Goal: Navigation & Orientation: Find specific page/section

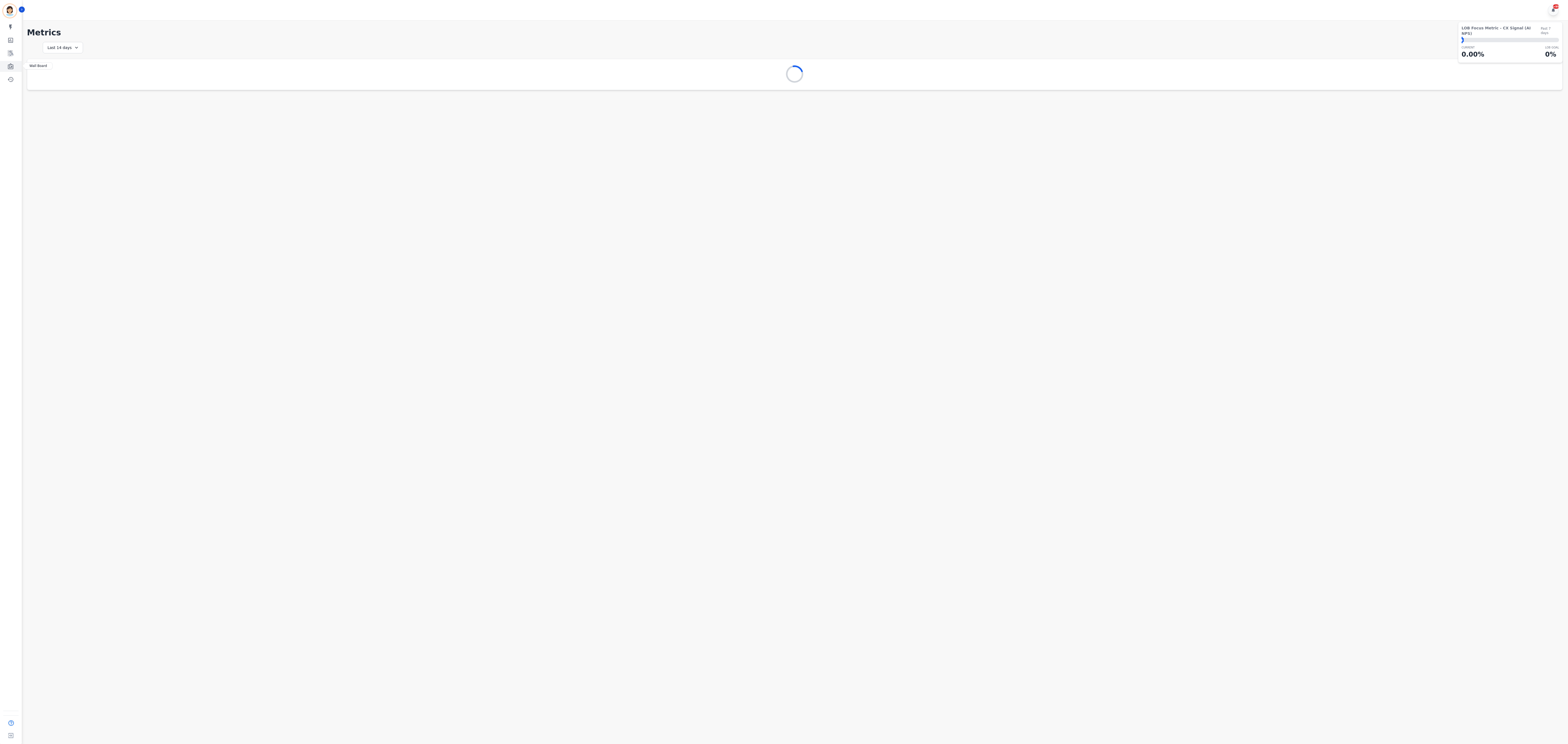
click at [13, 65] on icon "Sidebar" at bounding box center [10, 66] width 7 height 7
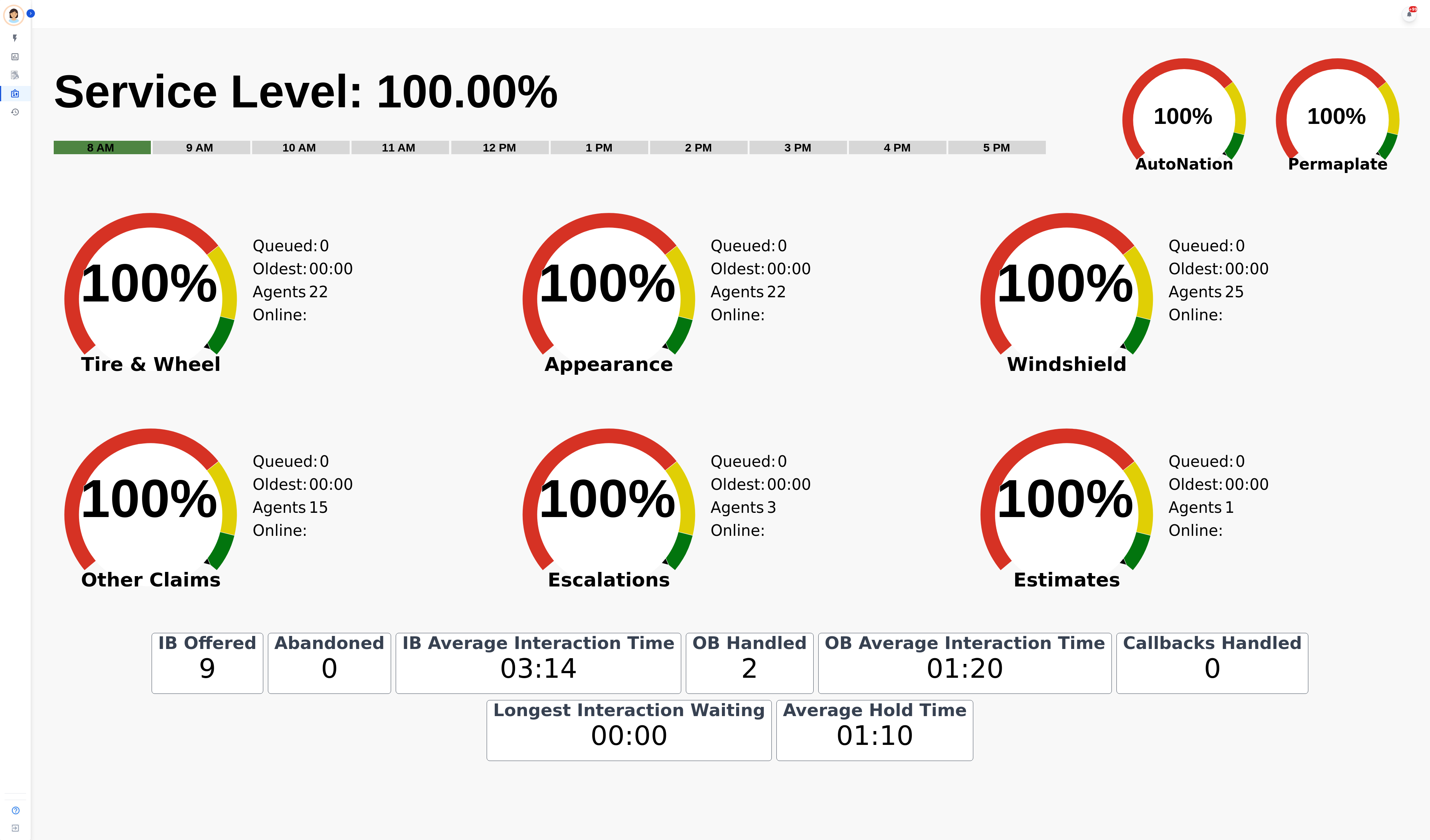
drag, startPoint x: 519, startPoint y: 431, endPoint x: 531, endPoint y: 356, distance: 76.0
click at [519, 431] on icon "Created with Highcharts 10.3.3 100% ​ 100%" at bounding box center [609, 509] width 211 height 211
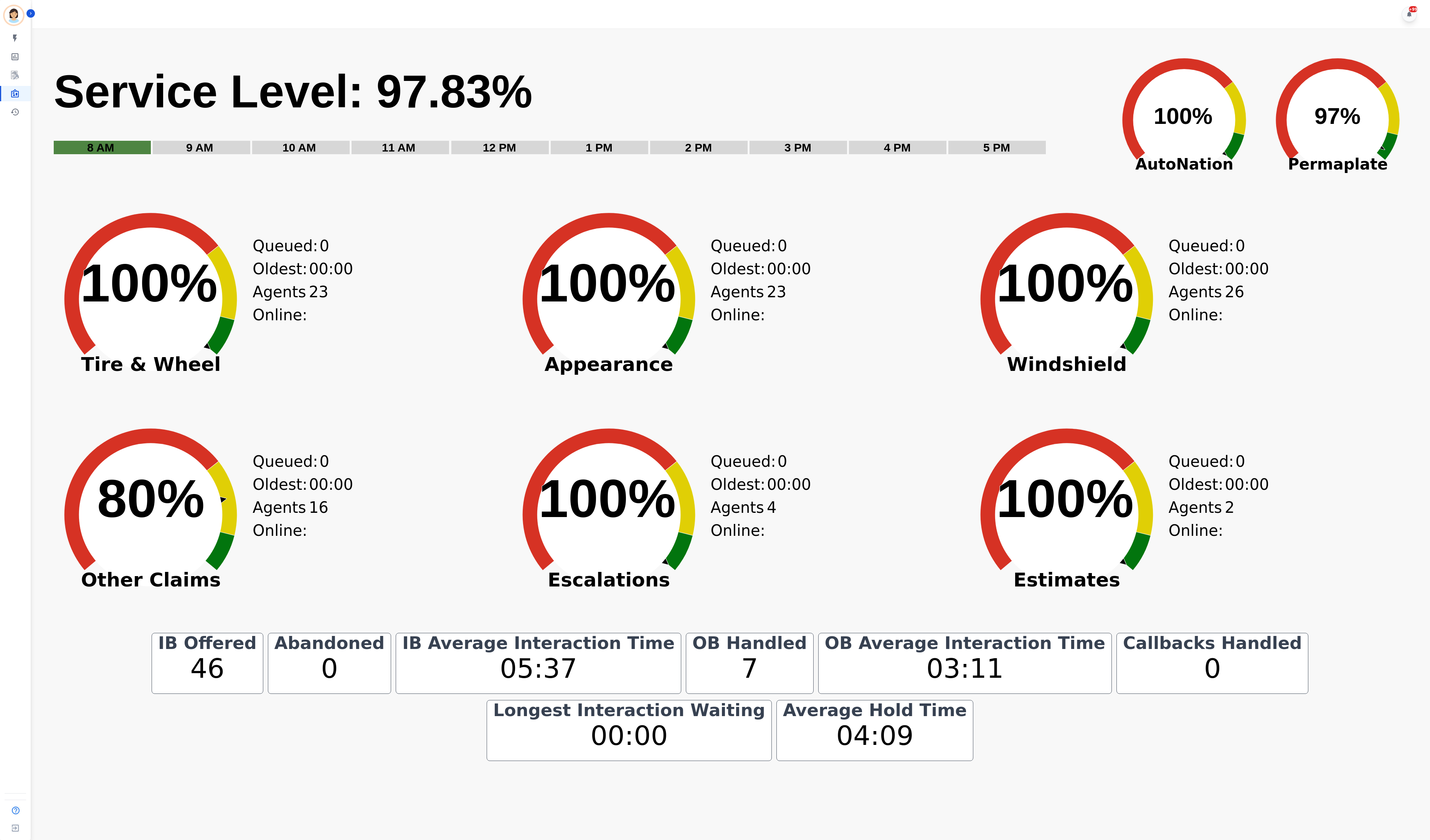
drag, startPoint x: 473, startPoint y: 391, endPoint x: 461, endPoint y: 408, distance: 20.8
click at [470, 398] on div "Created with Highcharts 10.3.3 100% ​ 100% Tire & Wheel Queued: 0 Oldest: 00:00…" at bounding box center [272, 312] width 453 height 211
